Goal: Find contact information: Find contact information

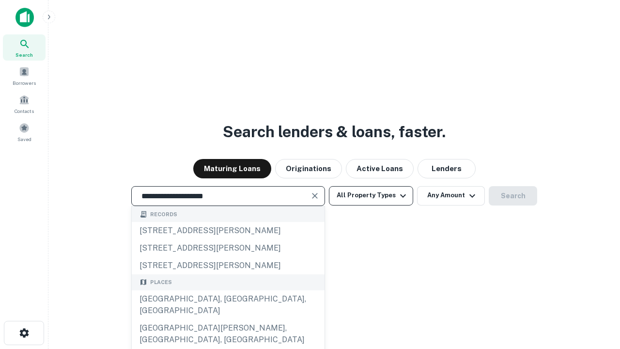
type input "**********"
click at [371, 195] on button "All Property Types" at bounding box center [371, 195] width 84 height 19
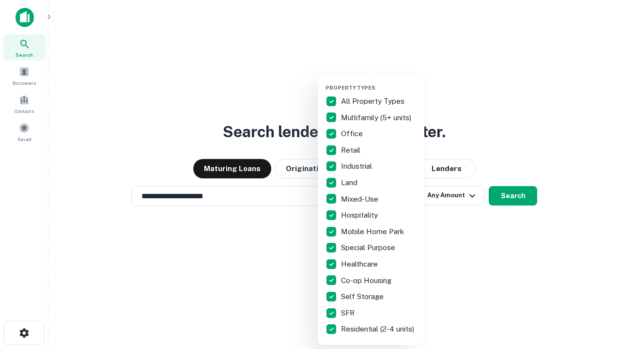
click at [379, 81] on button "button" at bounding box center [378, 81] width 107 height 0
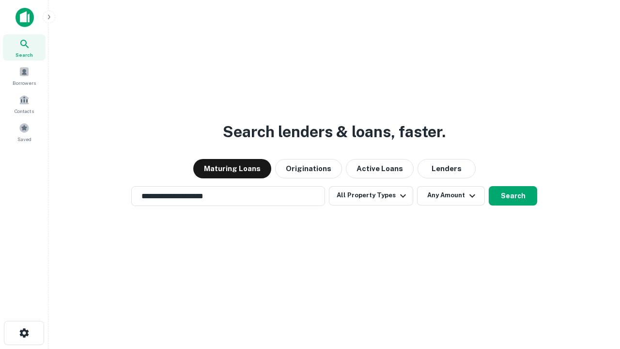
scroll to position [15, 0]
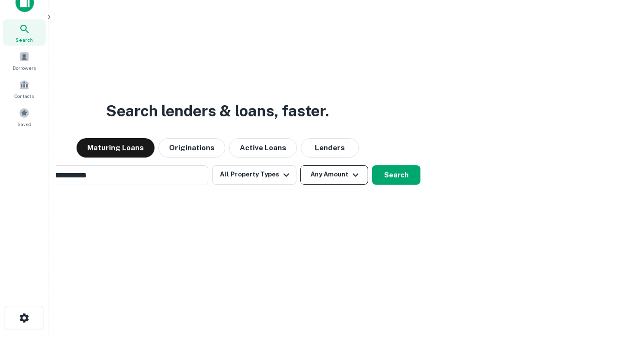
click at [300, 165] on button "Any Amount" at bounding box center [334, 174] width 68 height 19
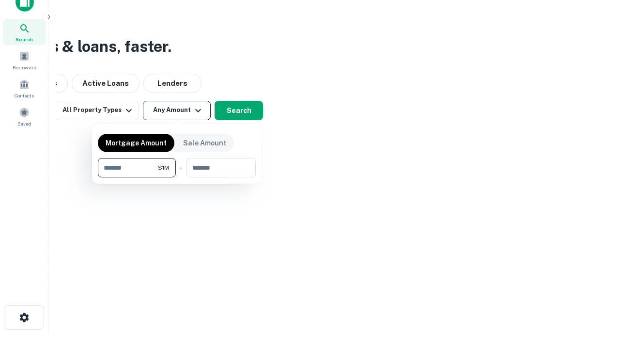
type input "*******"
click at [177, 177] on button "button" at bounding box center [177, 177] width 158 height 0
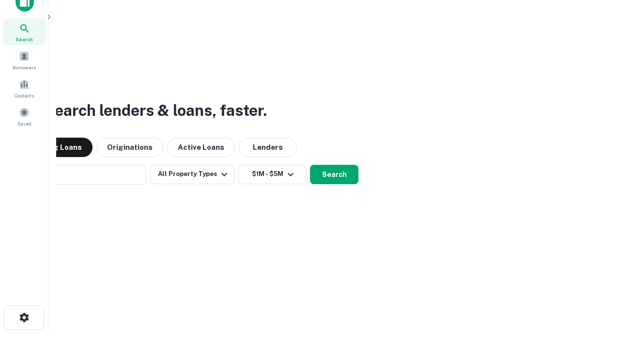
scroll to position [15, 0]
click at [310, 165] on button "Search" at bounding box center [334, 174] width 48 height 19
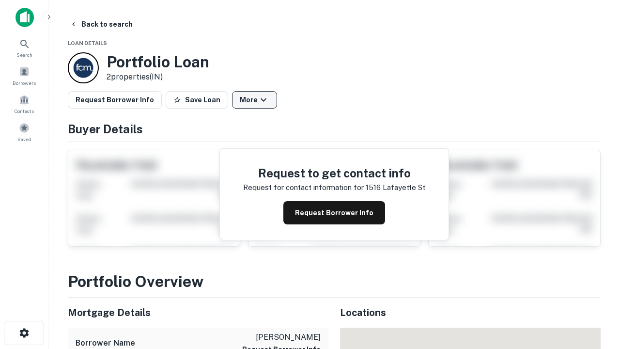
click at [254, 100] on button "More" at bounding box center [254, 99] width 45 height 17
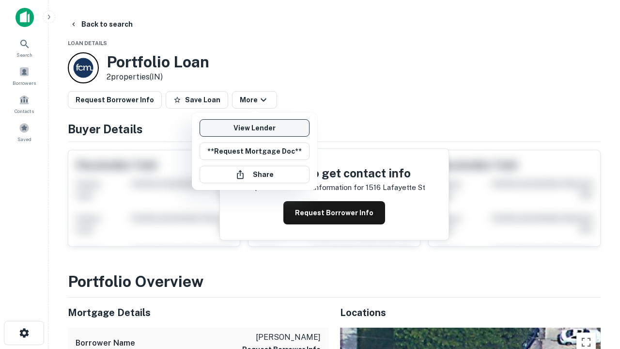
click at [254, 128] on link "View Lender" at bounding box center [254, 127] width 110 height 17
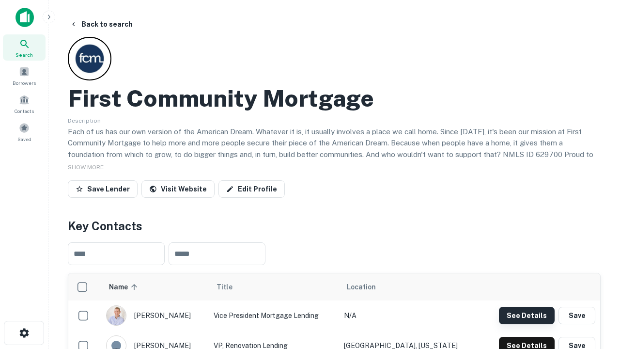
click at [526, 315] on button "See Details" at bounding box center [527, 315] width 56 height 17
click at [24, 333] on icon "button" at bounding box center [24, 333] width 12 height 12
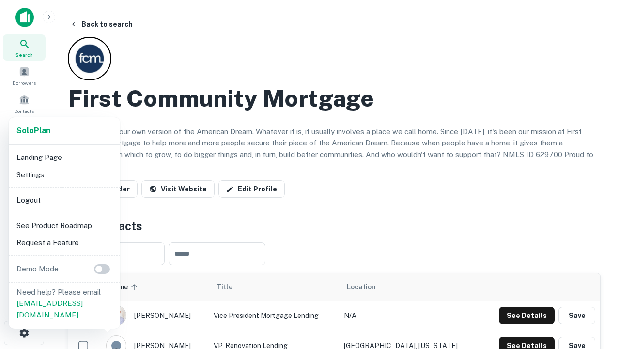
click at [64, 199] on li "Logout" at bounding box center [65, 199] width 104 height 17
